Goal: Information Seeking & Learning: Learn about a topic

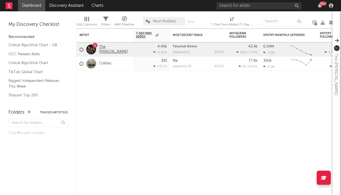
click at [107, 50] on link "The [PERSON_NAME]" at bounding box center [114, 50] width 31 height 10
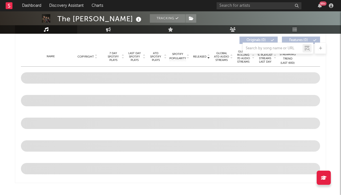
scroll to position [190, 0]
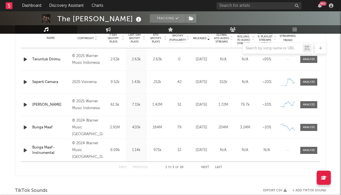
select select "6m"
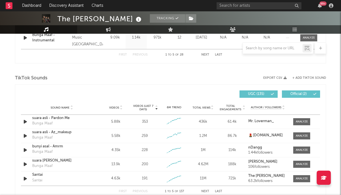
scroll to position [373, 0]
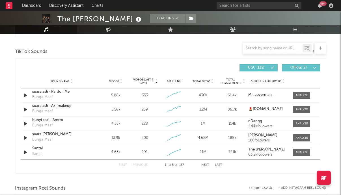
click at [269, 67] on button "UGC ( 135 )" at bounding box center [259, 67] width 38 height 7
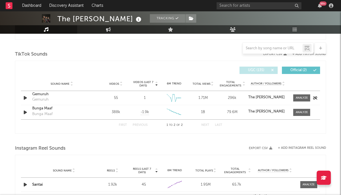
scroll to position [360, 0]
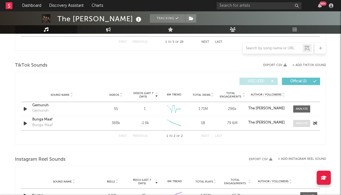
click at [297, 123] on div at bounding box center [302, 123] width 12 height 4
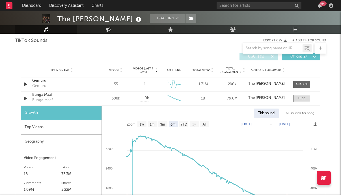
scroll to position [432, 0]
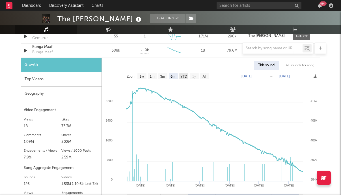
click at [186, 77] on text "YTD" at bounding box center [184, 76] width 7 height 4
select select "YTD"
type input "[DATE]"
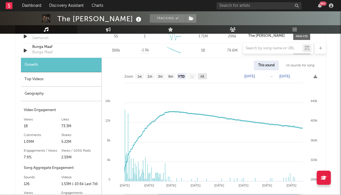
click at [204, 78] on text "All" at bounding box center [202, 76] width 4 height 4
select select "All"
type input "[DATE]"
